Goal: Book appointment/travel/reservation

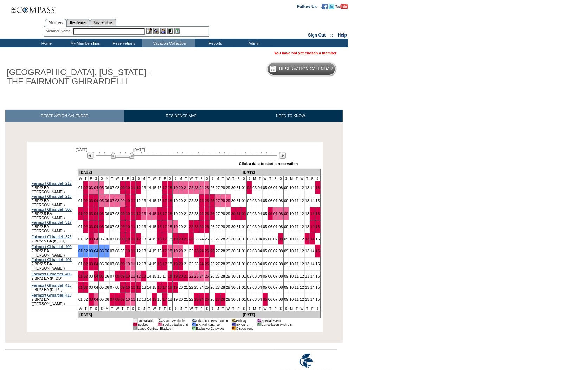
drag, startPoint x: 110, startPoint y: 157, endPoint x: 141, endPoint y: 153, distance: 31.2
click at [134, 153] on img at bounding box center [122, 155] width 23 height 7
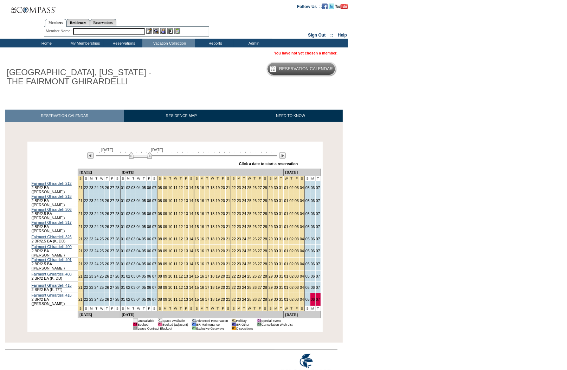
click at [143, 159] on img at bounding box center [140, 155] width 23 height 7
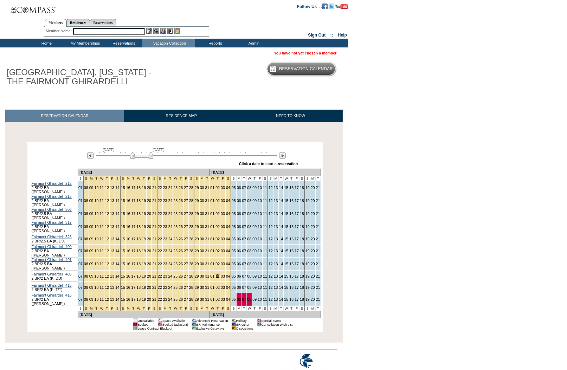
click at [215, 274] on link "02" at bounding box center [217, 276] width 4 height 4
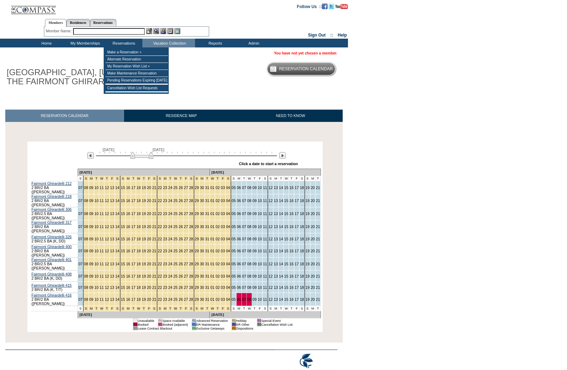
click at [109, 32] on input "text" at bounding box center [109, 31] width 72 height 7
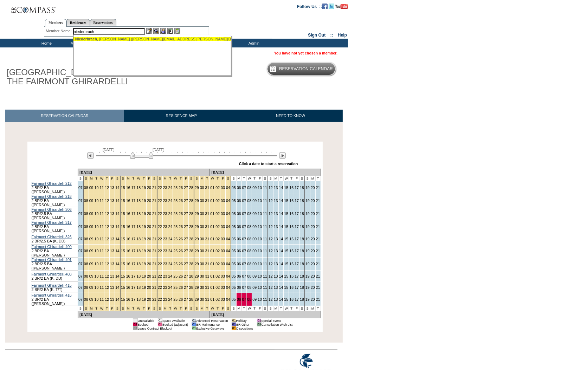
click at [114, 39] on div "[PERSON_NAME] ([PERSON_NAME][EMAIL_ADDRESS][PERSON_NAME][DOMAIN_NAME])" at bounding box center [152, 39] width 155 height 4
type input "[PERSON_NAME] ([PERSON_NAME][EMAIL_ADDRESS][PERSON_NAME][DOMAIN_NAME])"
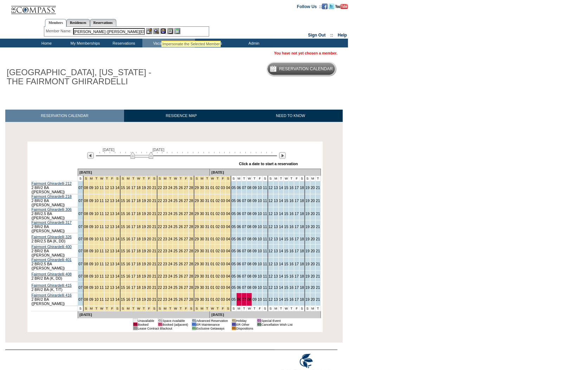
click at [161, 32] on img at bounding box center [163, 31] width 6 height 6
click at [221, 274] on link "03" at bounding box center [223, 276] width 4 height 4
